Goal: Check status: Check status

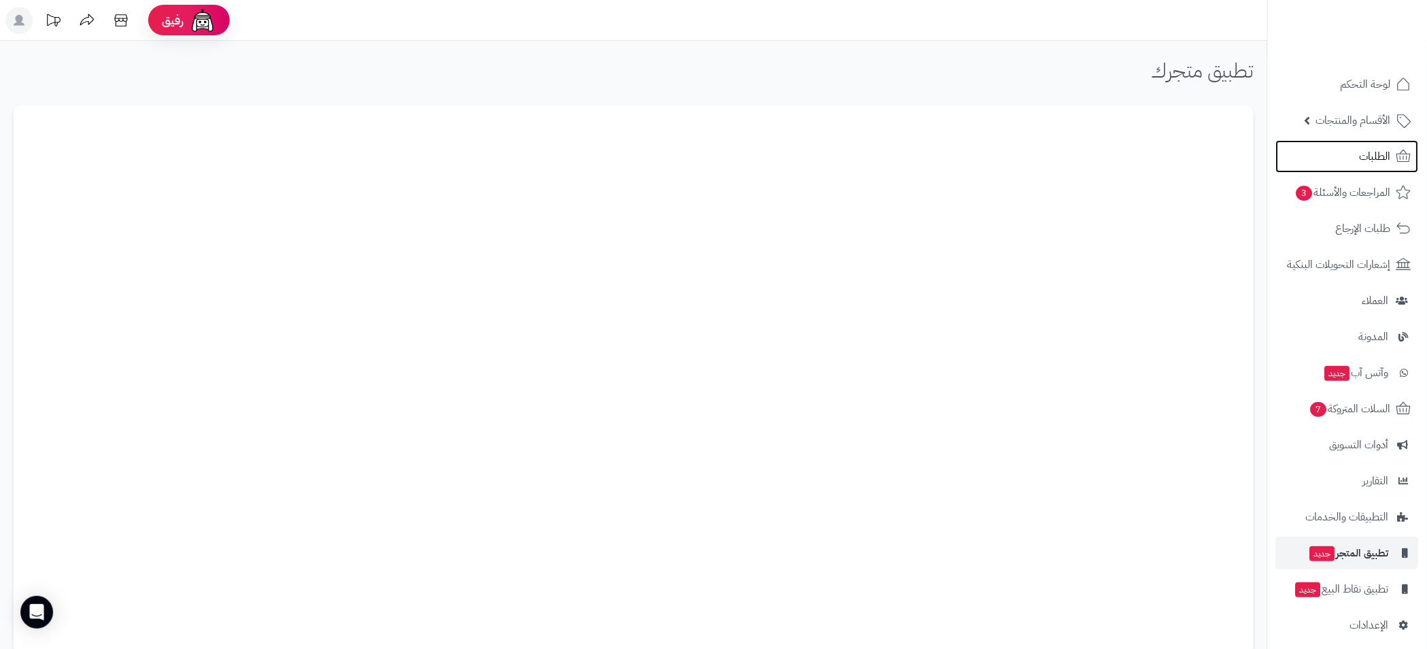
click at [1374, 160] on span "الطلبات" at bounding box center [1375, 156] width 31 height 19
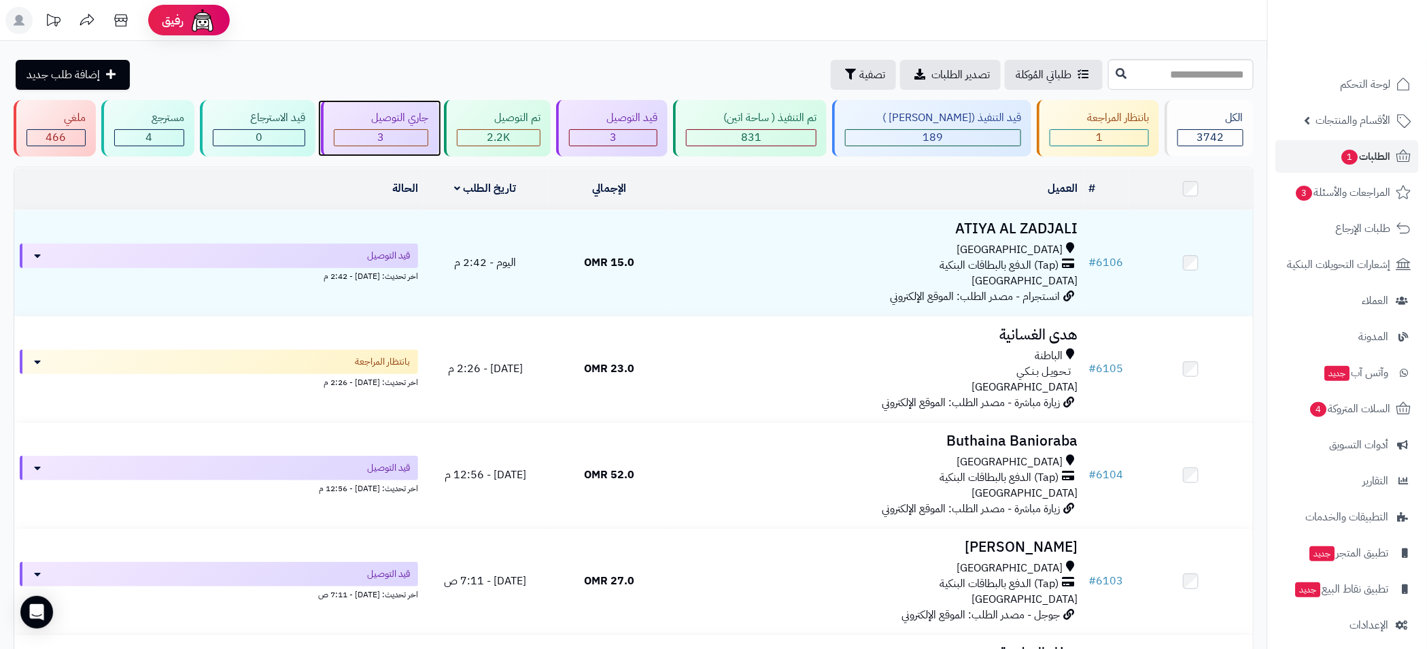
click at [394, 122] on div "جاري التوصيل" at bounding box center [381, 118] width 94 height 16
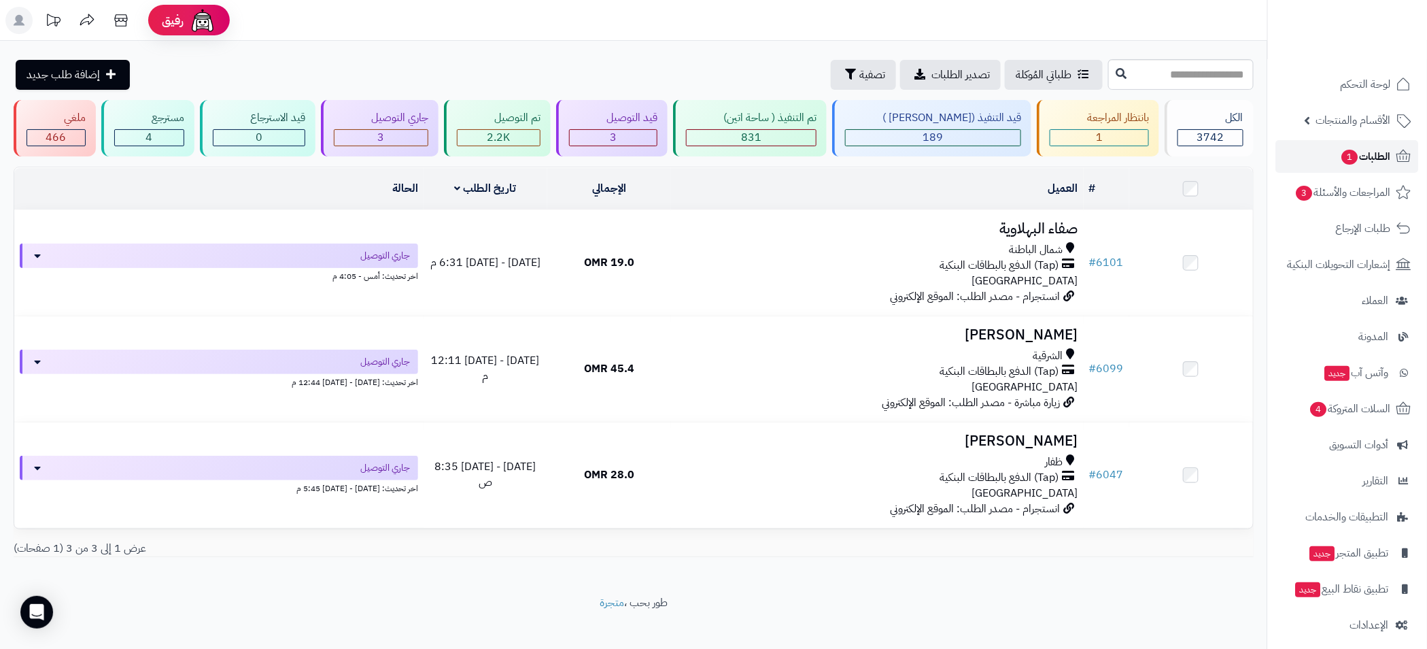
click at [1347, 154] on span "1" at bounding box center [1350, 157] width 18 height 16
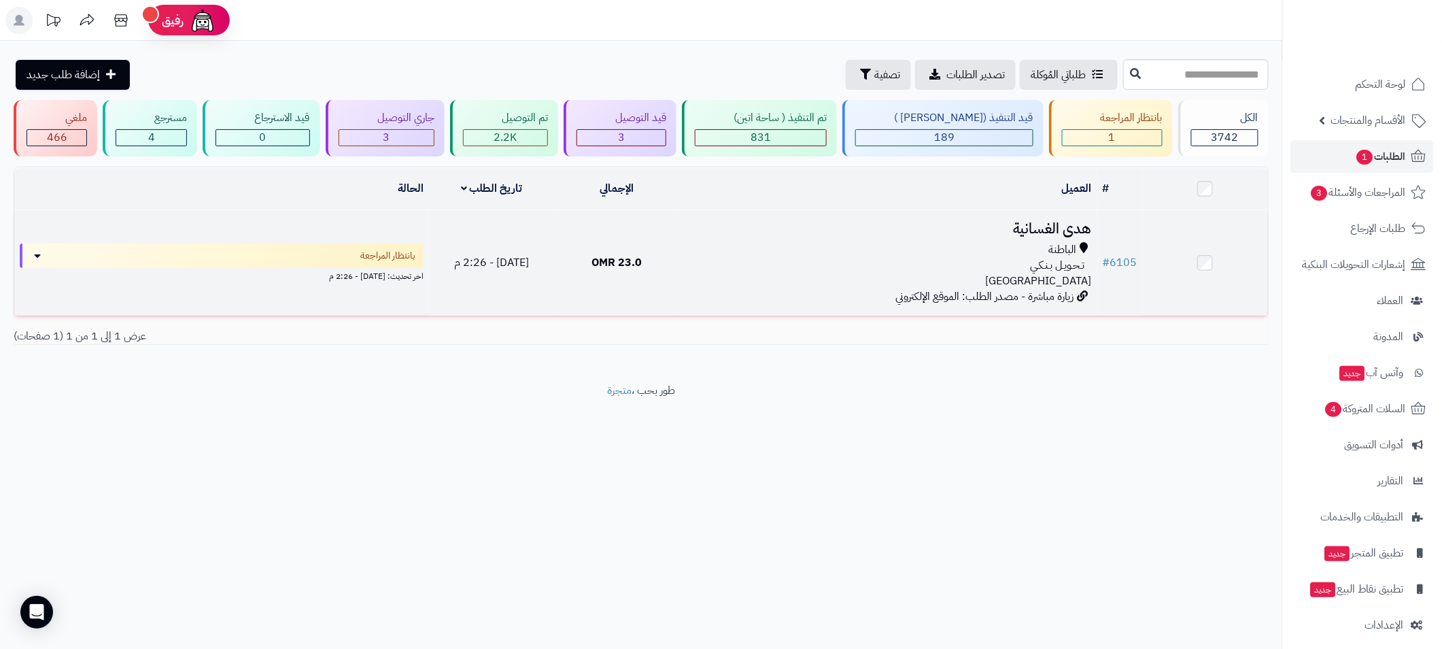
click at [785, 258] on div "تـحـويـل بـنـكـي" at bounding box center [888, 266] width 407 height 16
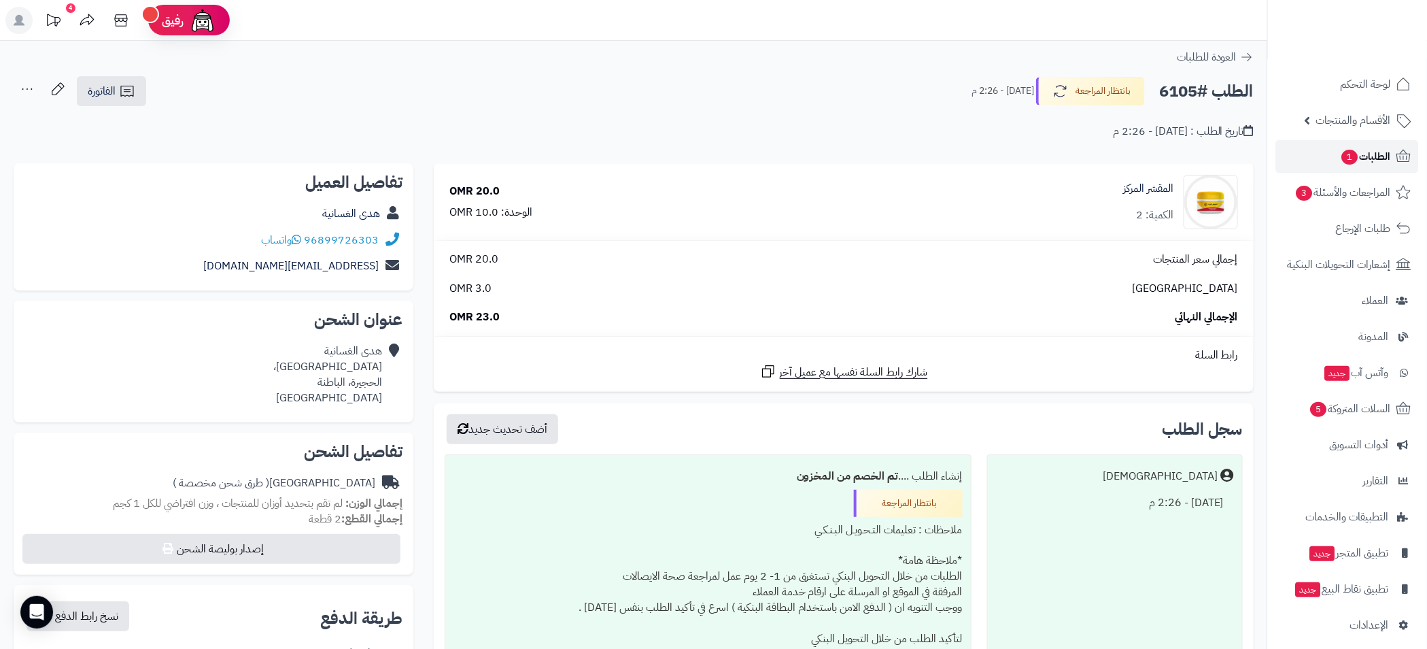
click at [1380, 157] on span "الطلبات 1" at bounding box center [1366, 156] width 50 height 19
